Goal: Information Seeking & Learning: Check status

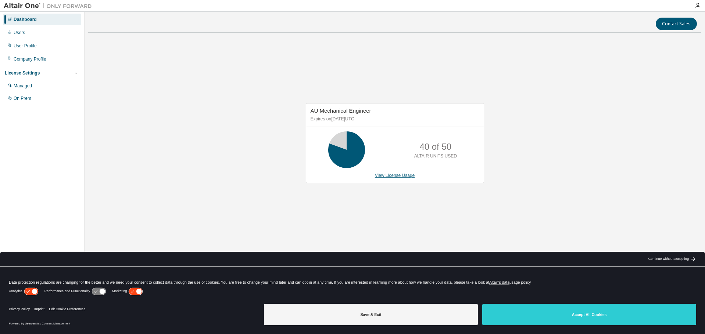
click at [391, 176] on link "View License Usage" at bounding box center [395, 175] width 40 height 5
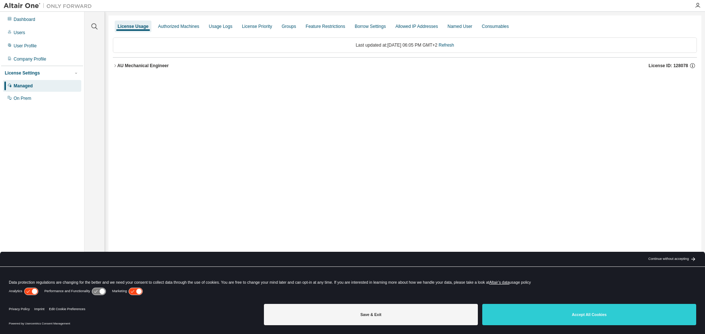
click at [116, 66] on icon "button" at bounding box center [114, 65] width 1 height 3
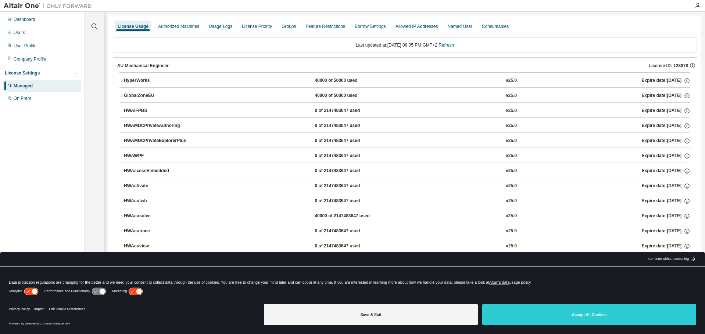
click at [121, 81] on icon "button" at bounding box center [121, 81] width 4 height 4
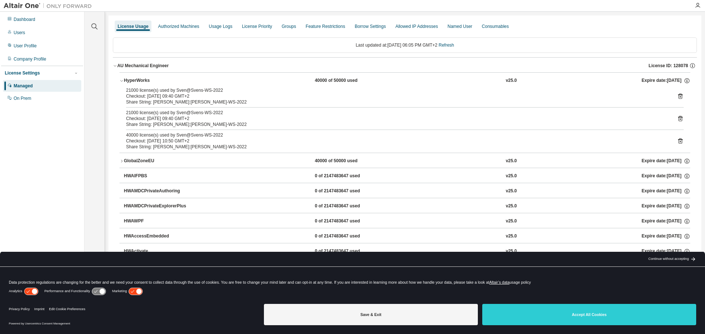
click at [121, 162] on icon "button" at bounding box center [121, 161] width 4 height 4
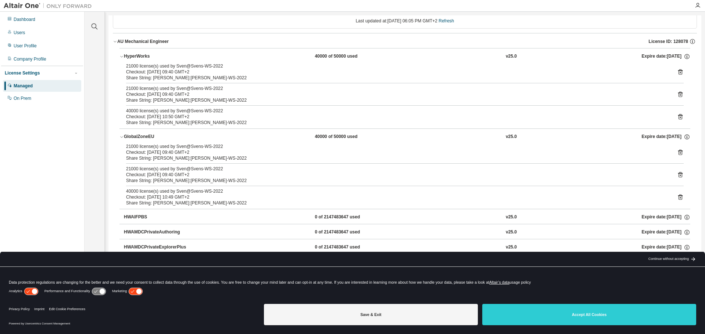
scroll to position [37, 0]
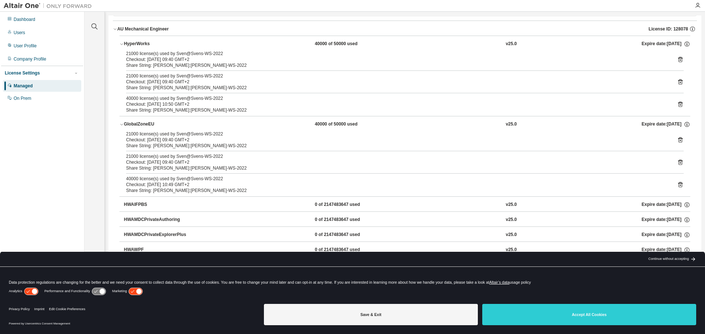
click at [132, 108] on div "Share String: [PERSON_NAME]:[PERSON_NAME]-WS-2022" at bounding box center [396, 110] width 540 height 6
click at [140, 108] on div "Share String: [PERSON_NAME]:[PERSON_NAME]-WS-2022" at bounding box center [396, 110] width 540 height 6
click at [160, 100] on div "40000 license(s) used by Sven@Svens-WS-2022" at bounding box center [396, 99] width 540 height 6
click at [175, 100] on div "40000 license(s) used by Sven@Svens-WS-2022" at bounding box center [396, 99] width 540 height 6
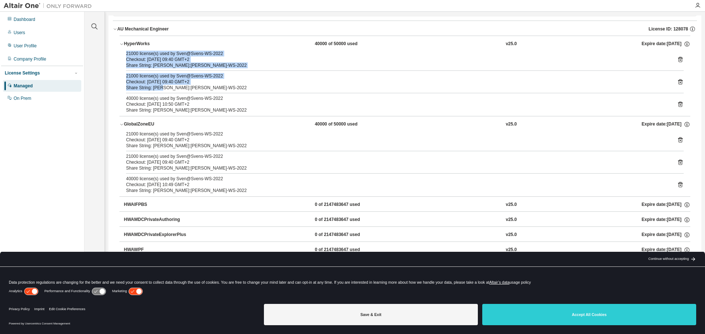
drag, startPoint x: 161, startPoint y: 87, endPoint x: 115, endPoint y: 54, distance: 56.1
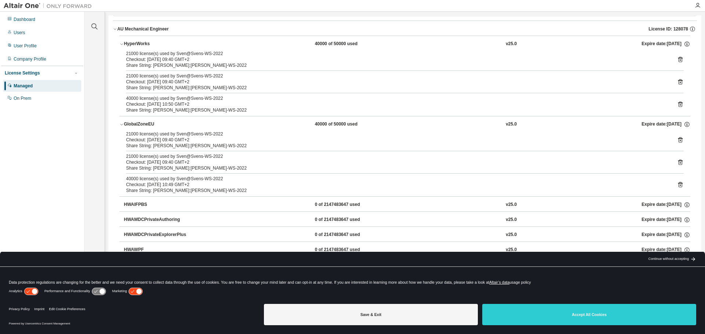
click at [201, 105] on div "Checkout: [DATE] 10:50 GMT+2" at bounding box center [396, 104] width 540 height 6
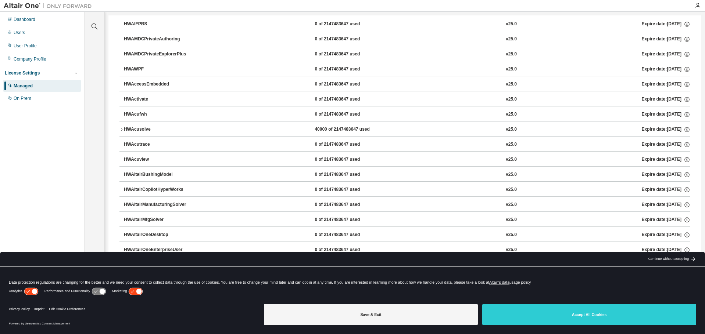
scroll to position [220, 0]
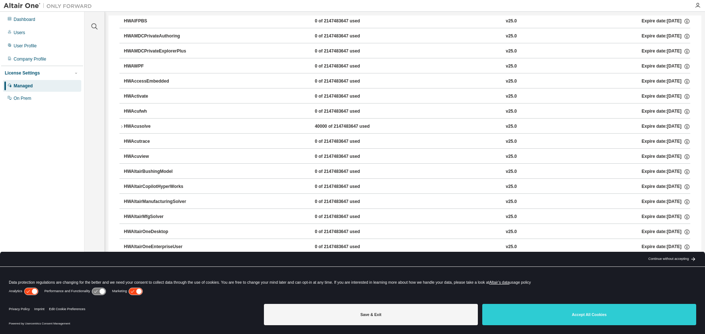
click at [122, 126] on icon "button" at bounding box center [121, 127] width 4 height 4
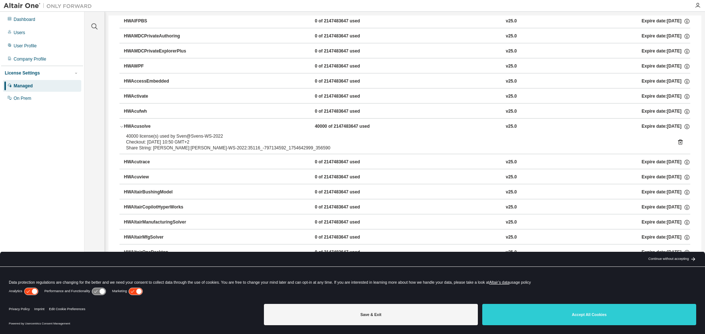
click at [122, 126] on icon "button" at bounding box center [121, 127] width 4 height 4
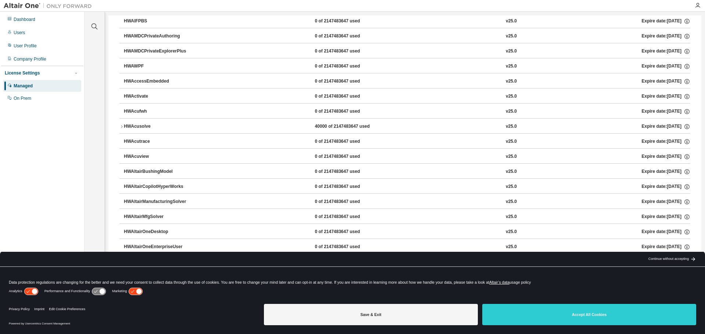
click at [29, 167] on div "Dashboard Users User Profile Company Profile License Settings Managed On Prem" at bounding box center [42, 156] width 82 height 286
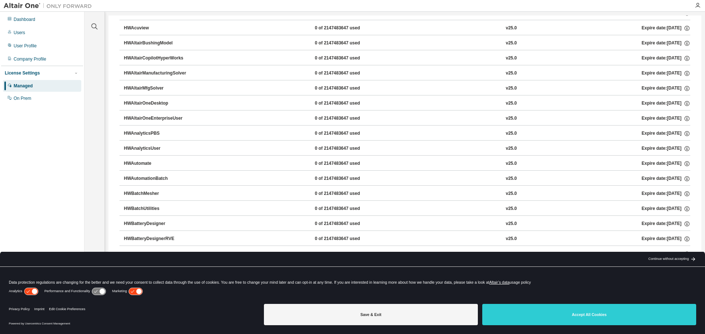
scroll to position [367, 0]
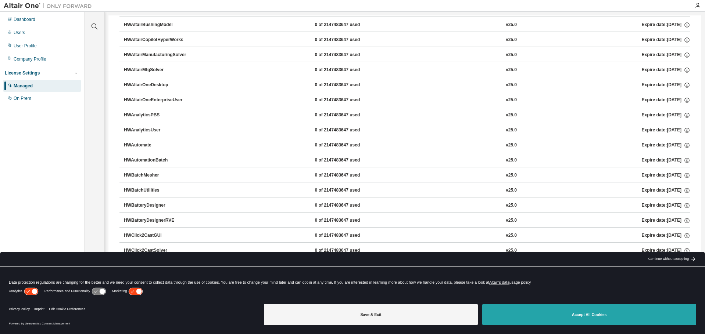
click at [563, 312] on button "Accept All Cookies" at bounding box center [589, 314] width 214 height 21
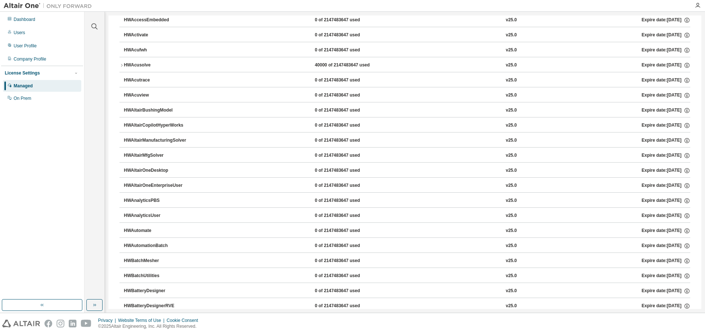
scroll to position [0, 0]
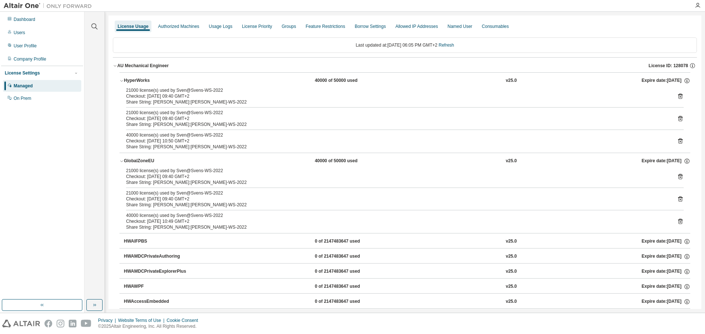
drag, startPoint x: 123, startPoint y: 79, endPoint x: 120, endPoint y: 90, distance: 10.8
click at [123, 81] on icon "button" at bounding box center [121, 81] width 4 height 4
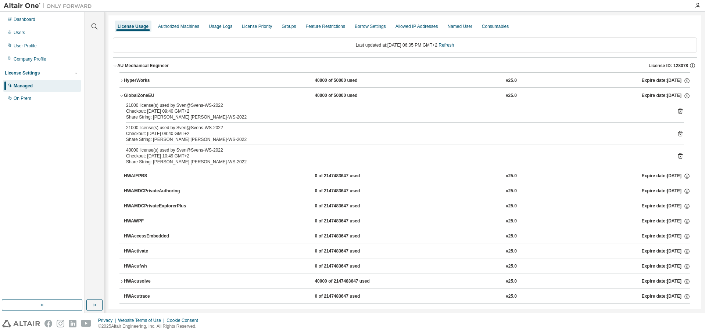
drag, startPoint x: 121, startPoint y: 94, endPoint x: 122, endPoint y: 99, distance: 4.8
click at [122, 96] on icon "button" at bounding box center [121, 96] width 4 height 4
